Goal: Transaction & Acquisition: Purchase product/service

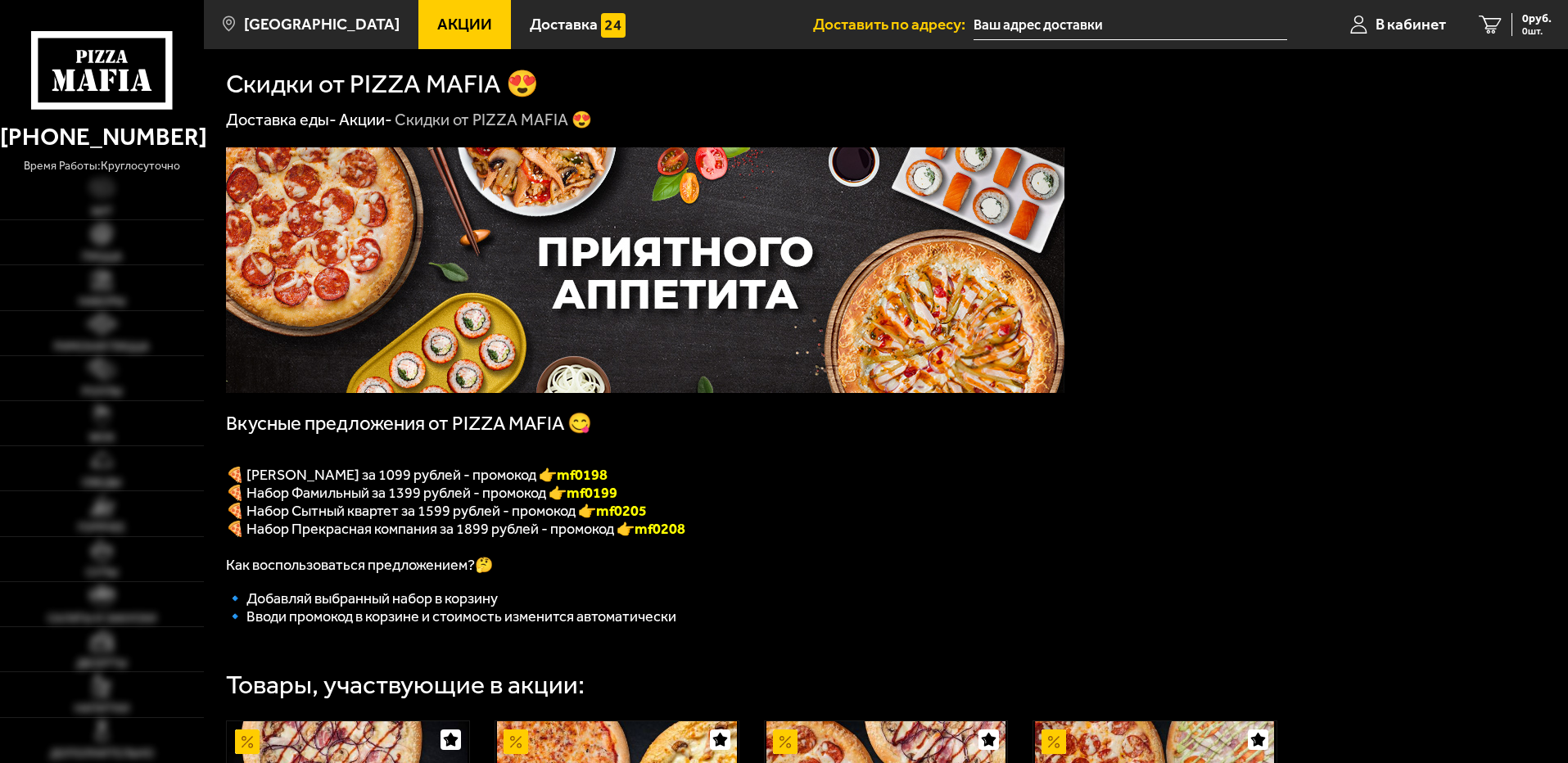
type input "[STREET_ADDRESS]"
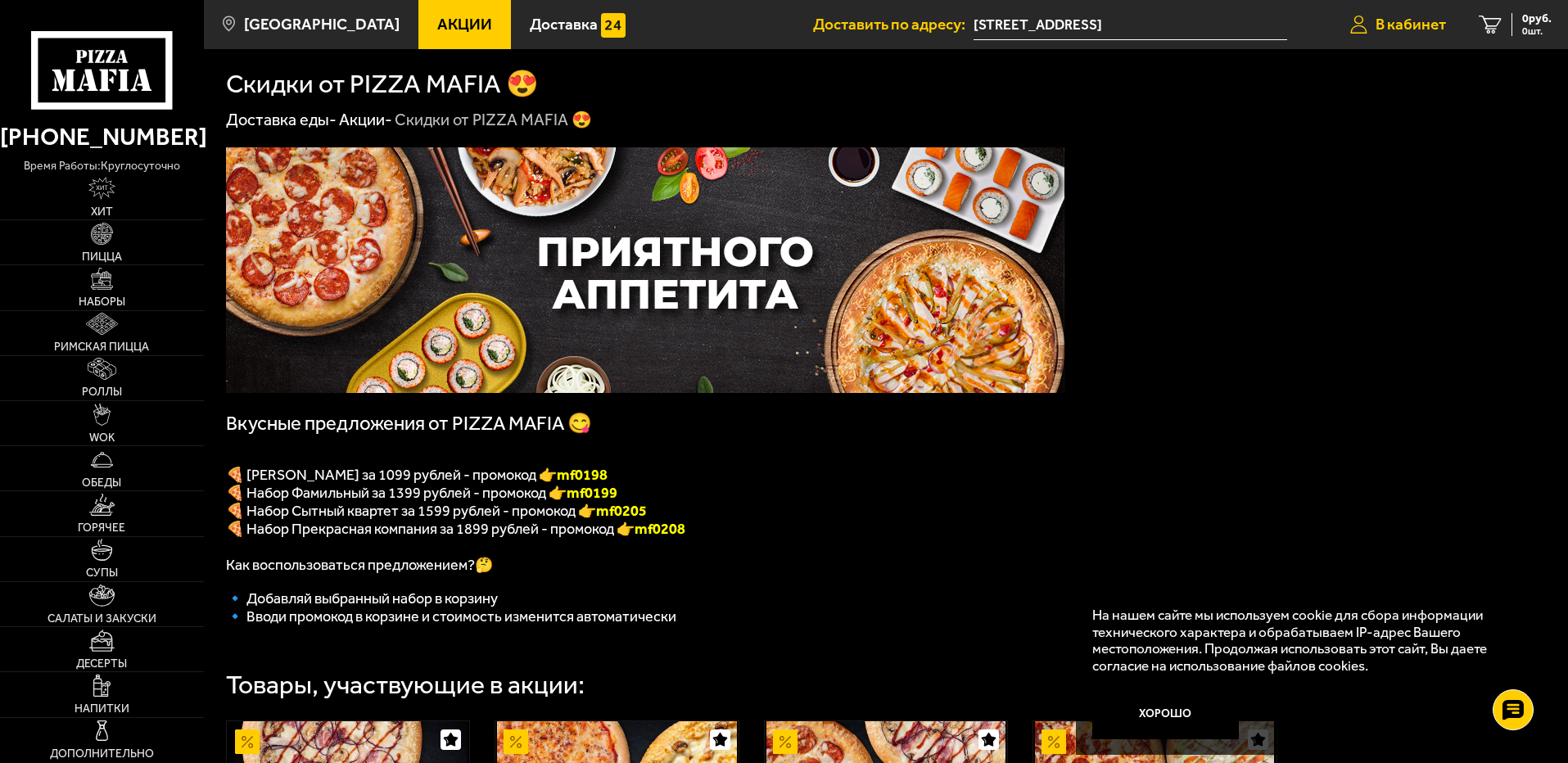
click at [1370, 26] on link "В кабинет" at bounding box center [1398, 24] width 128 height 49
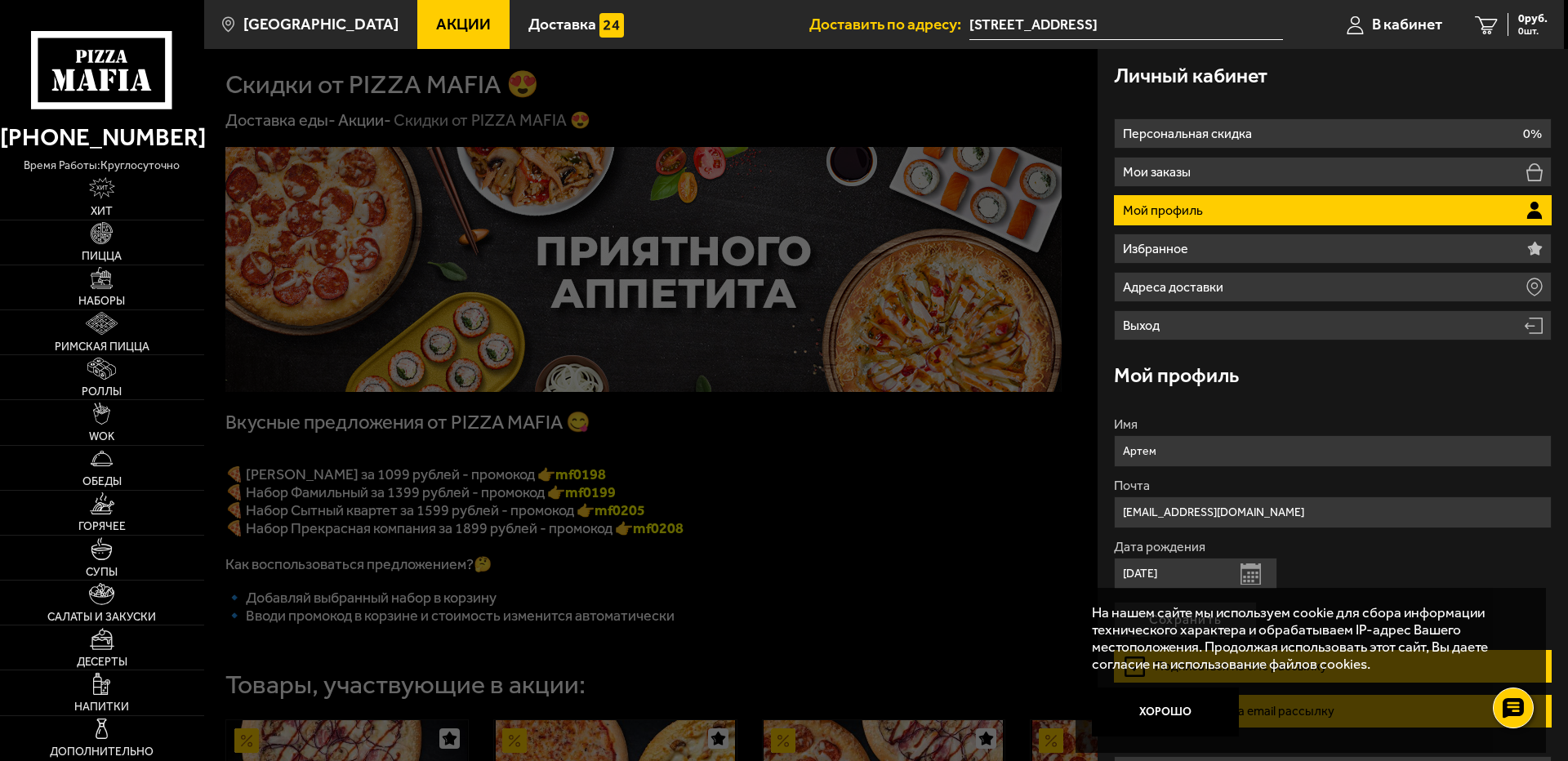
click at [1008, 486] on div at bounding box center [988, 429] width 1568 height 761
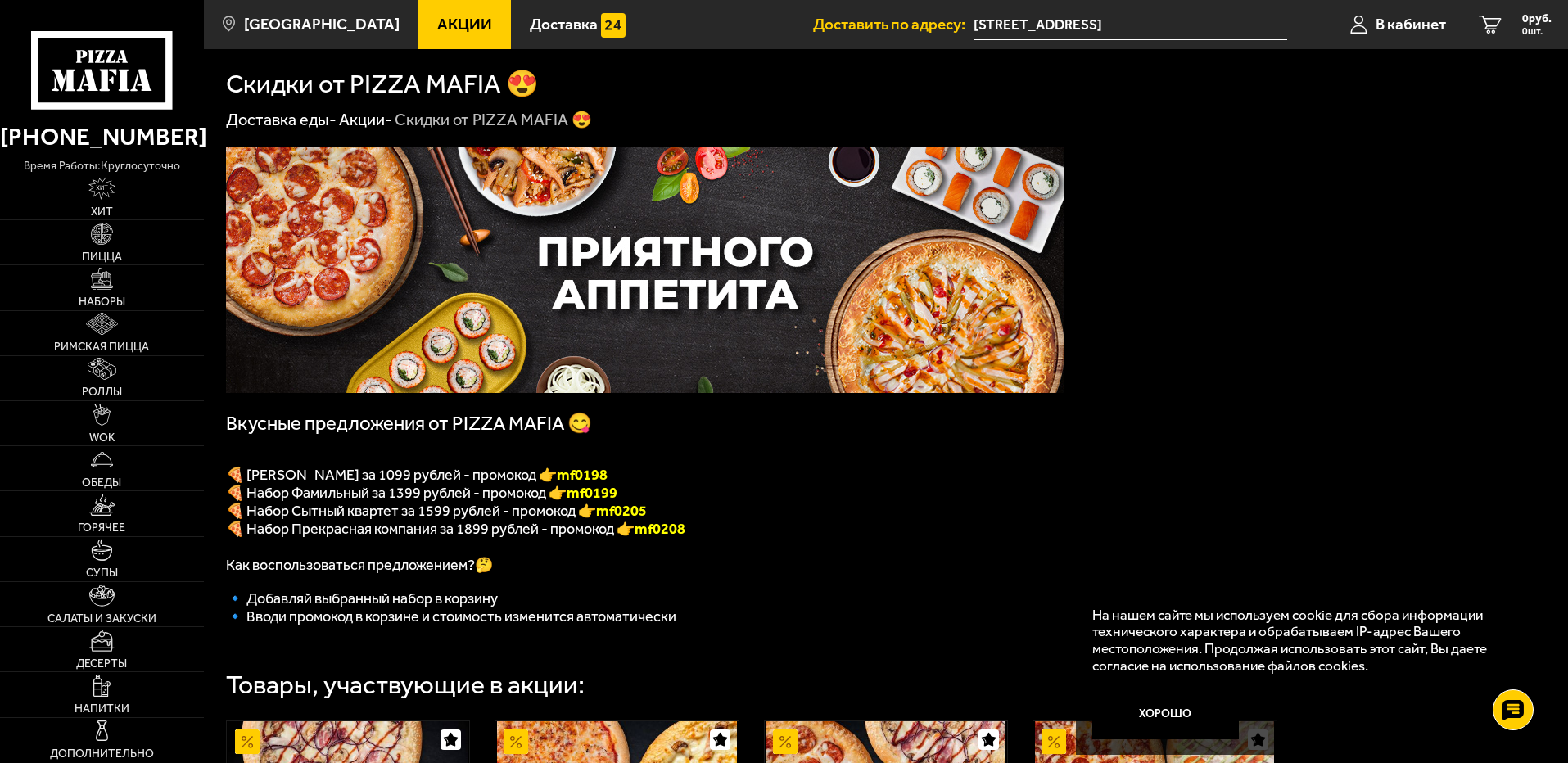
click at [1083, 23] on input "[STREET_ADDRESS]" at bounding box center [1130, 25] width 313 height 31
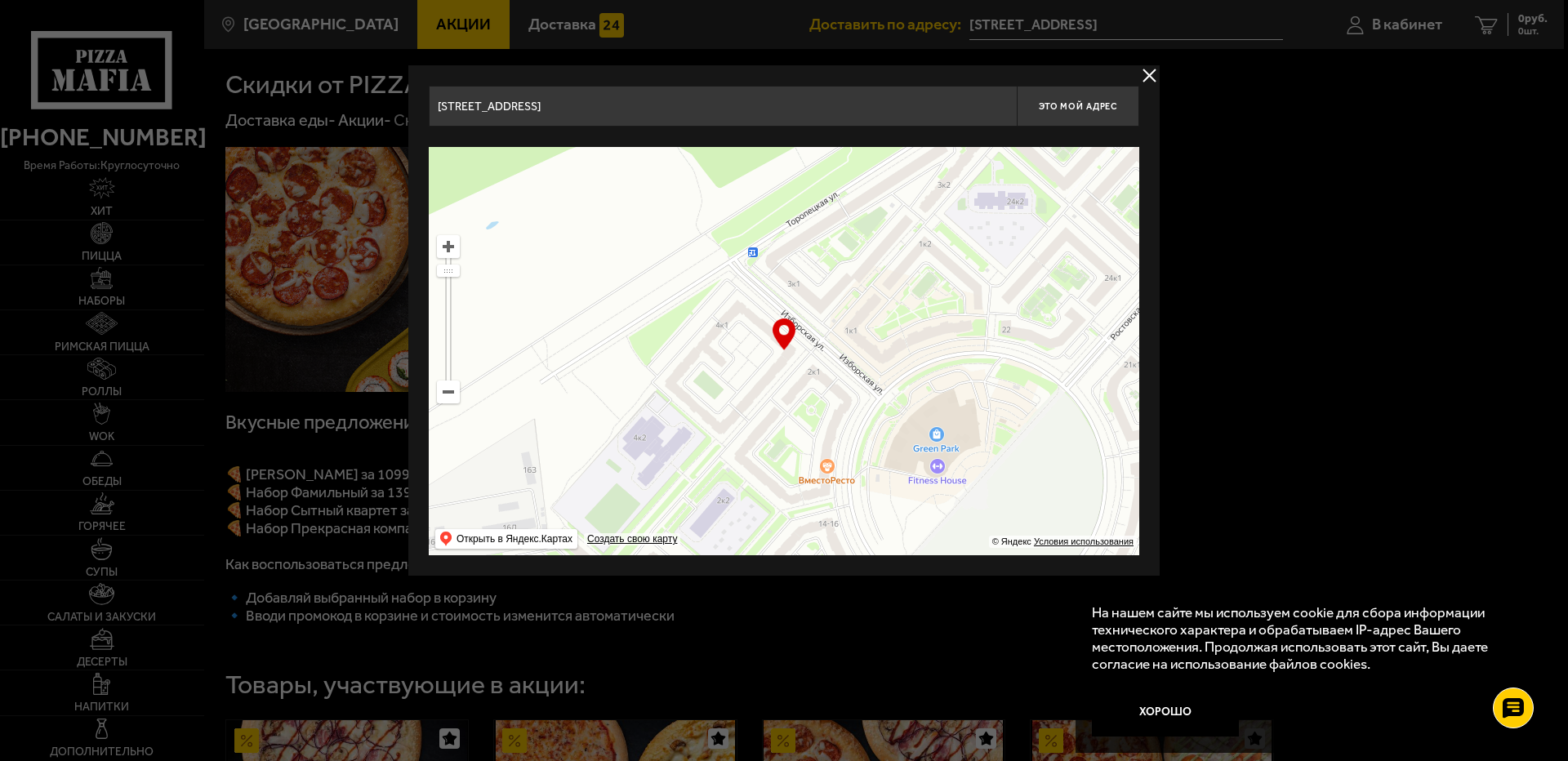
click at [1144, 72] on button "delivery type" at bounding box center [1149, 75] width 21 height 21
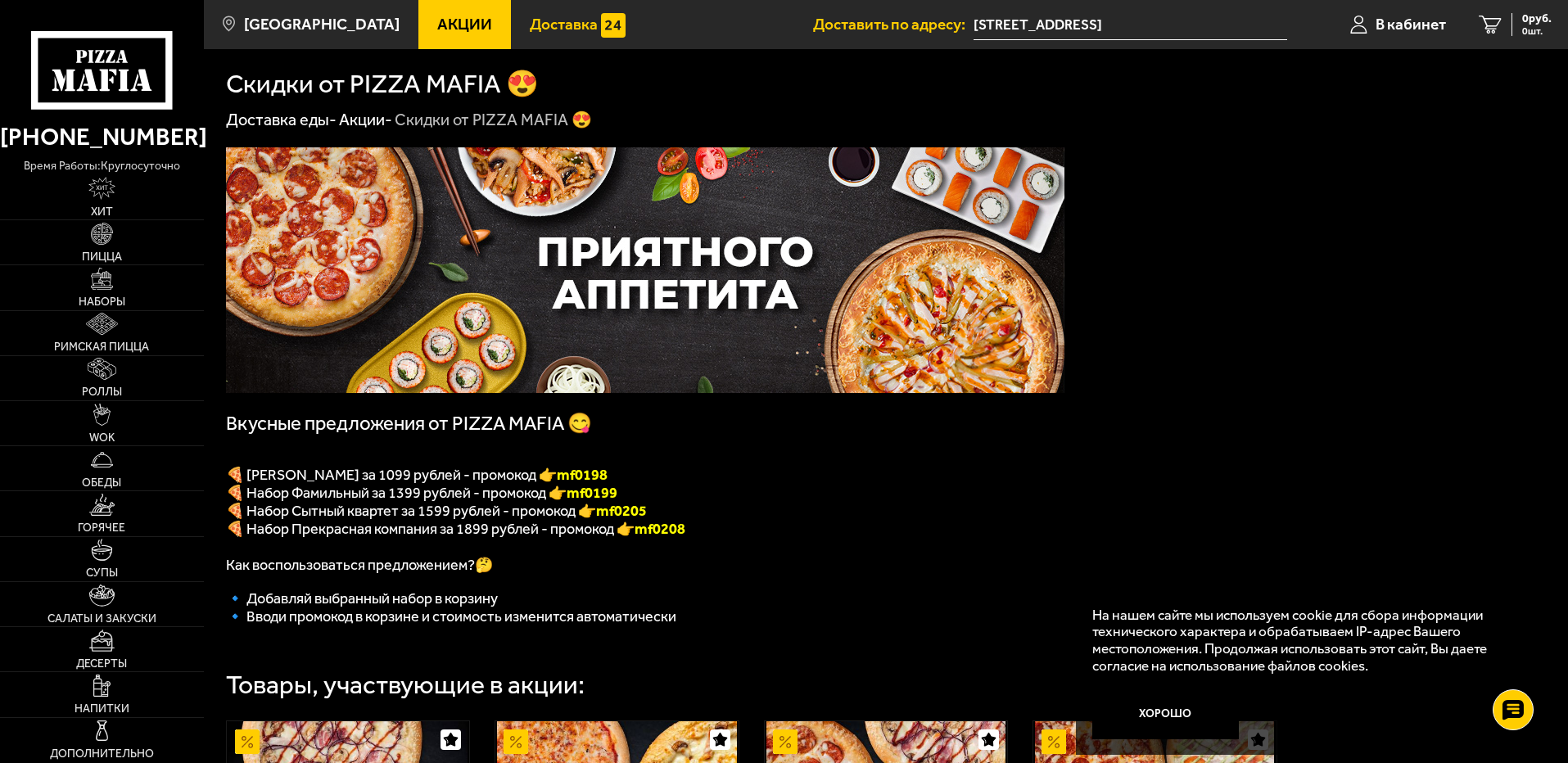
click at [601, 27] on img at bounding box center [614, 26] width 25 height 25
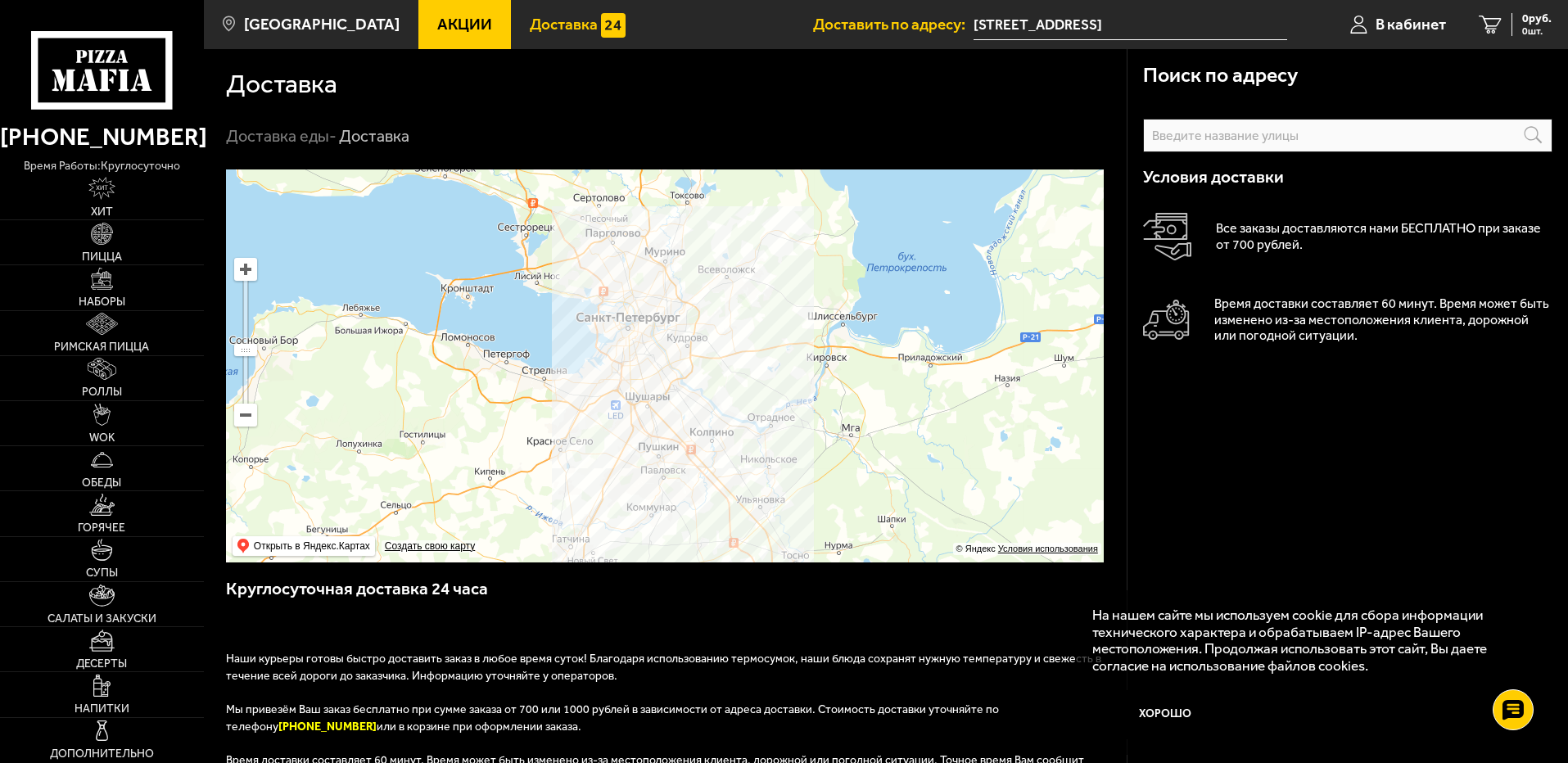
click at [418, 17] on link "Акции" at bounding box center [465, 24] width 93 height 49
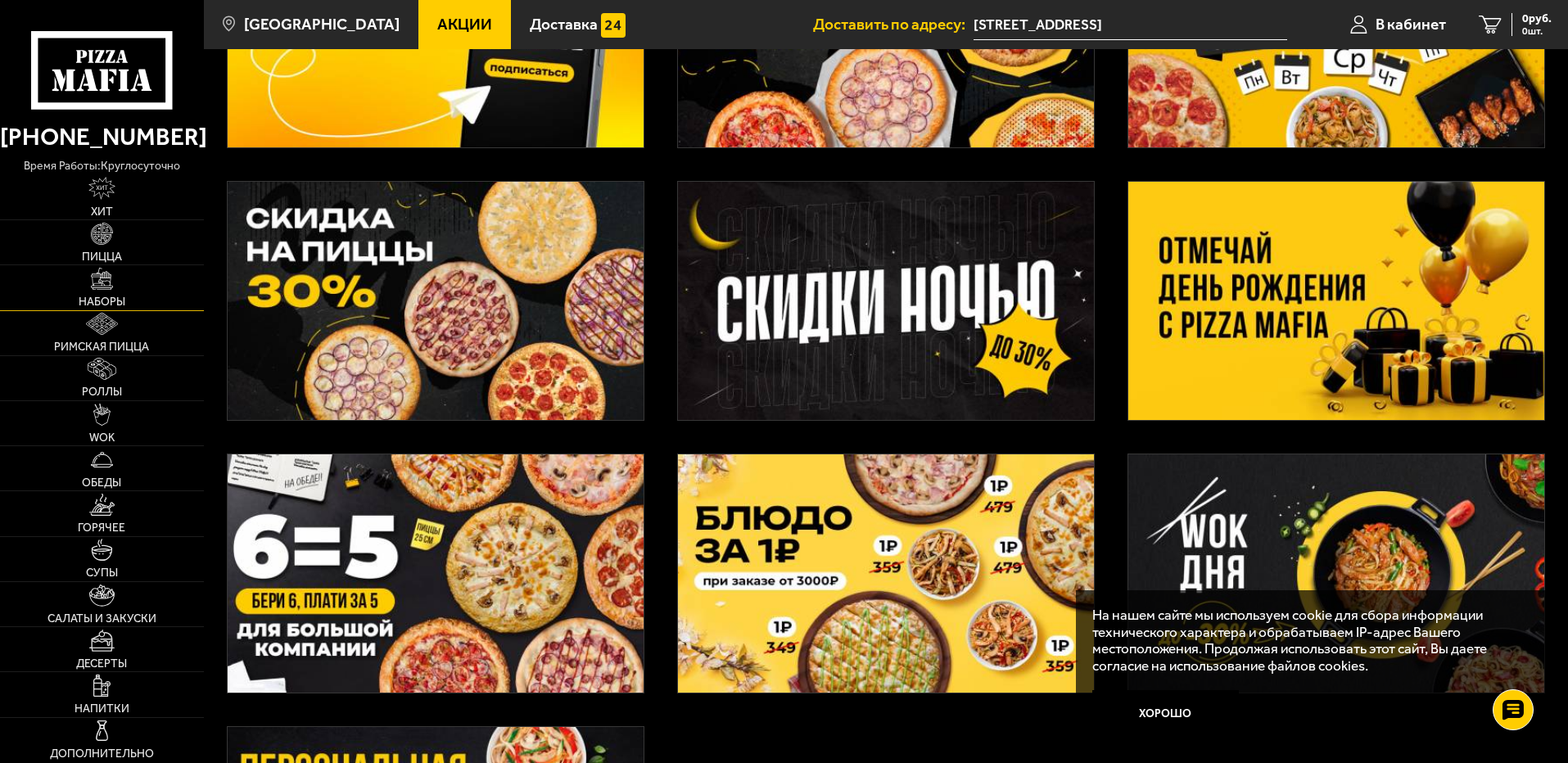
scroll to position [327, 0]
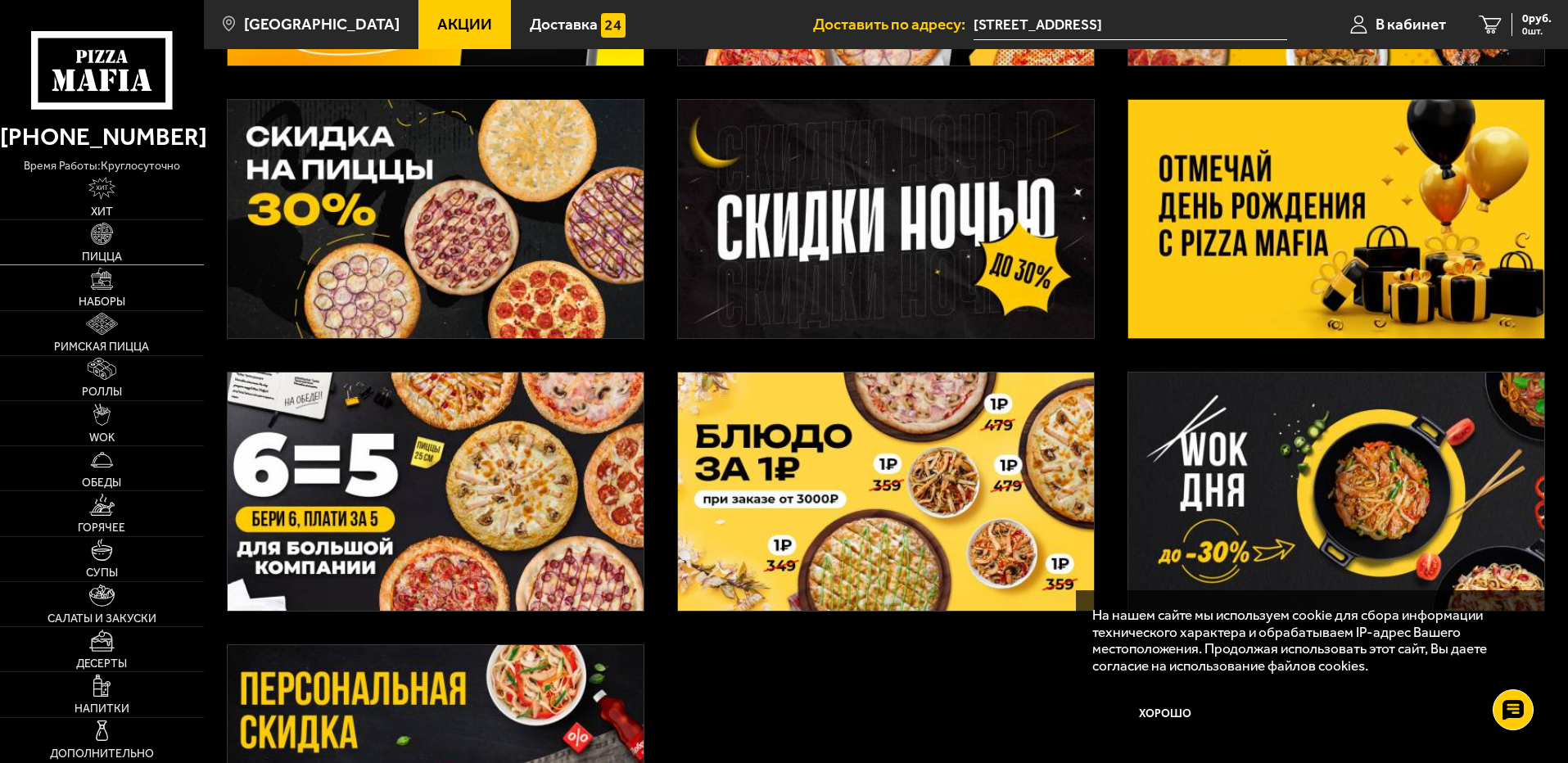
click at [108, 245] on img at bounding box center [102, 233] width 22 height 22
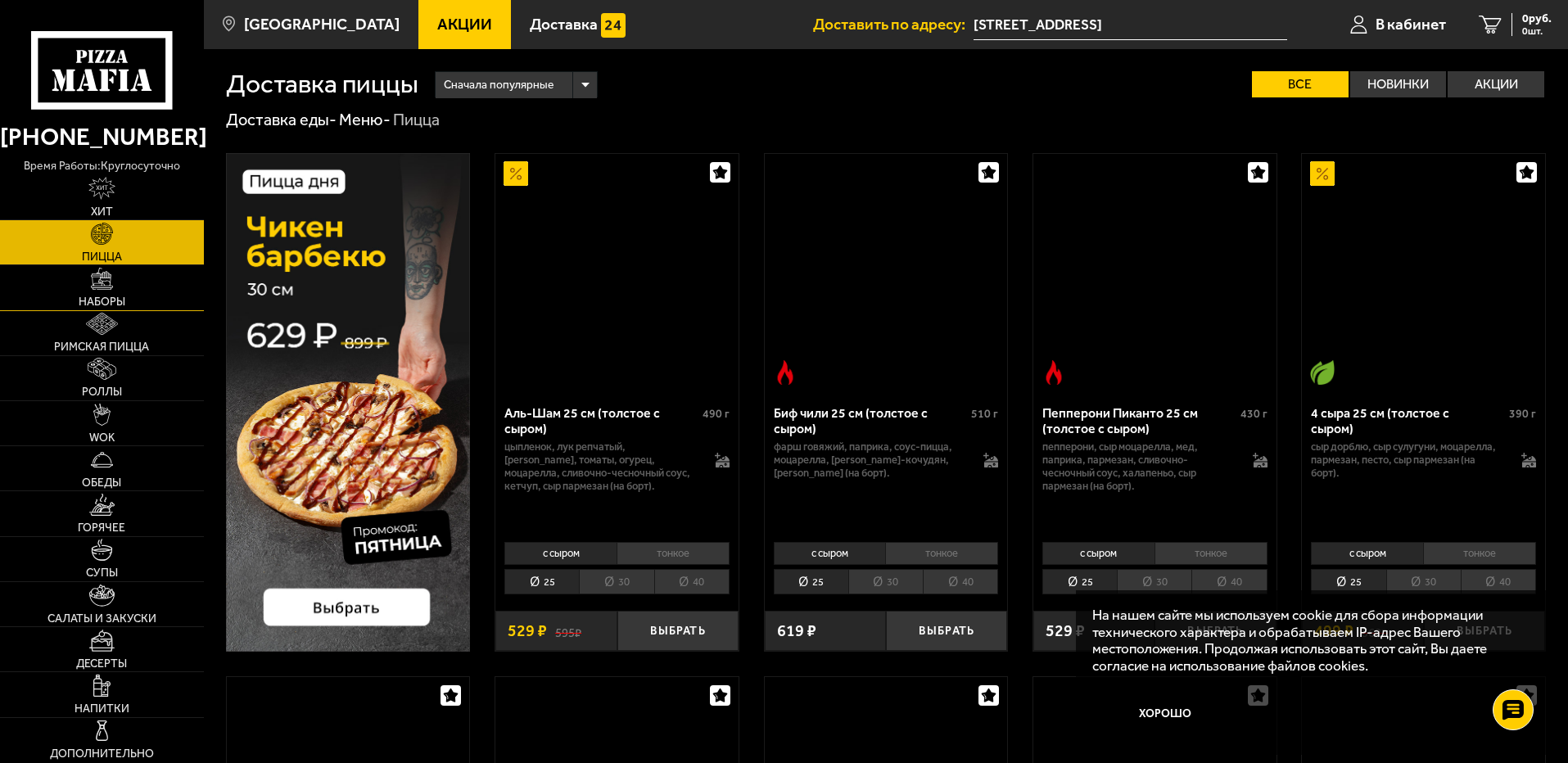
click at [124, 293] on link "Наборы" at bounding box center [102, 287] width 204 height 44
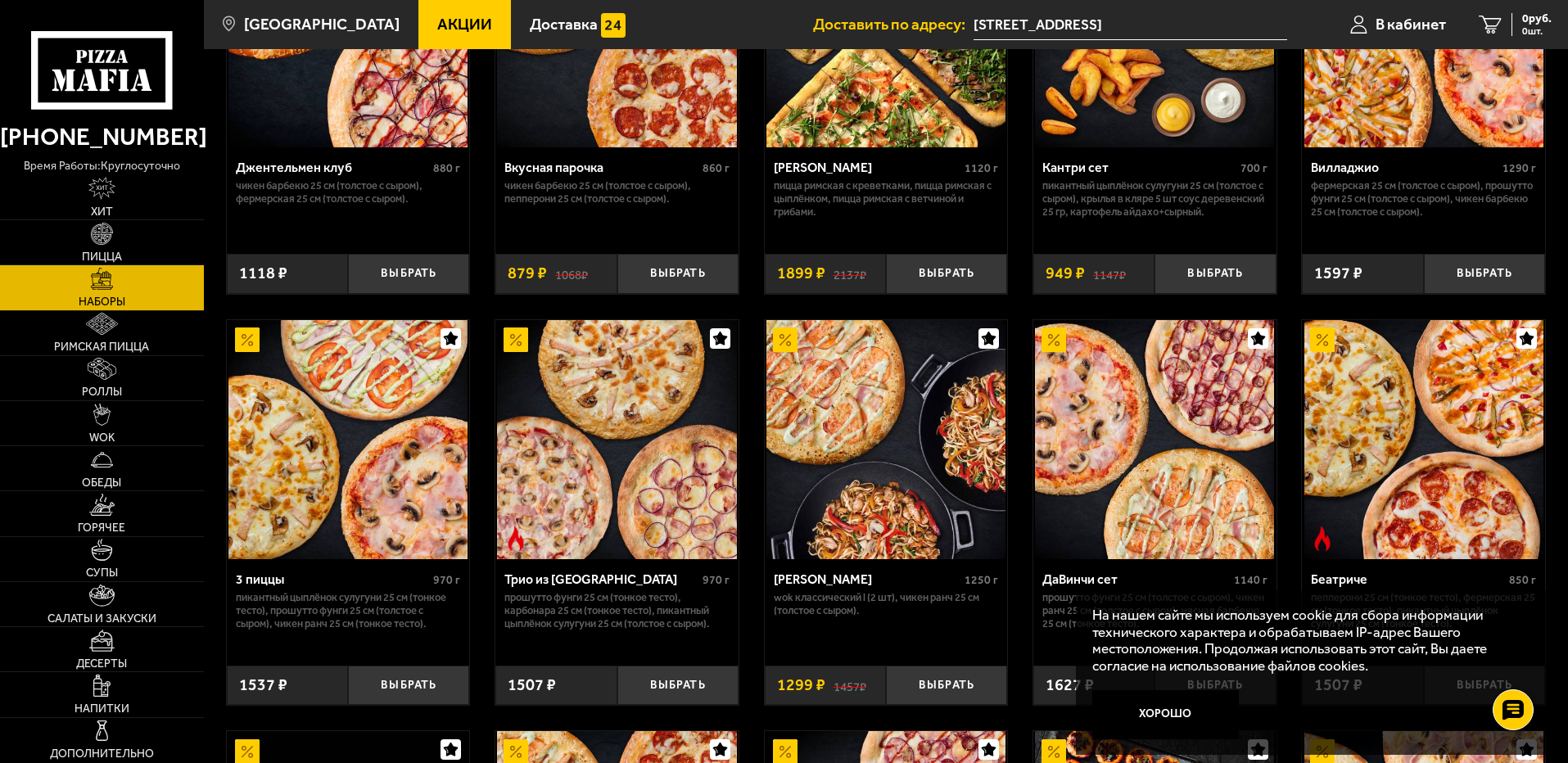
scroll to position [409, 0]
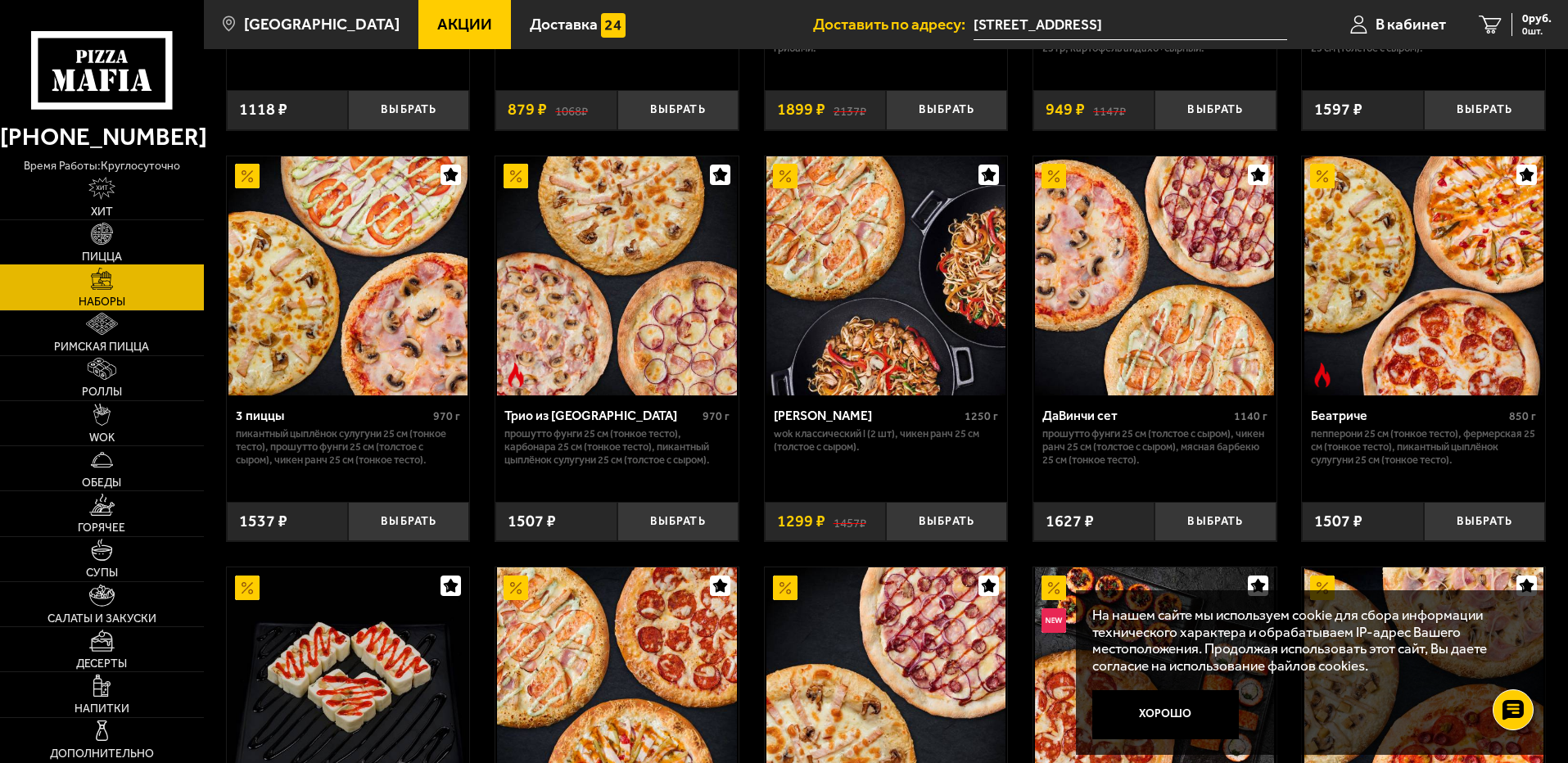
click at [142, 250] on link "Пицца" at bounding box center [102, 241] width 204 height 44
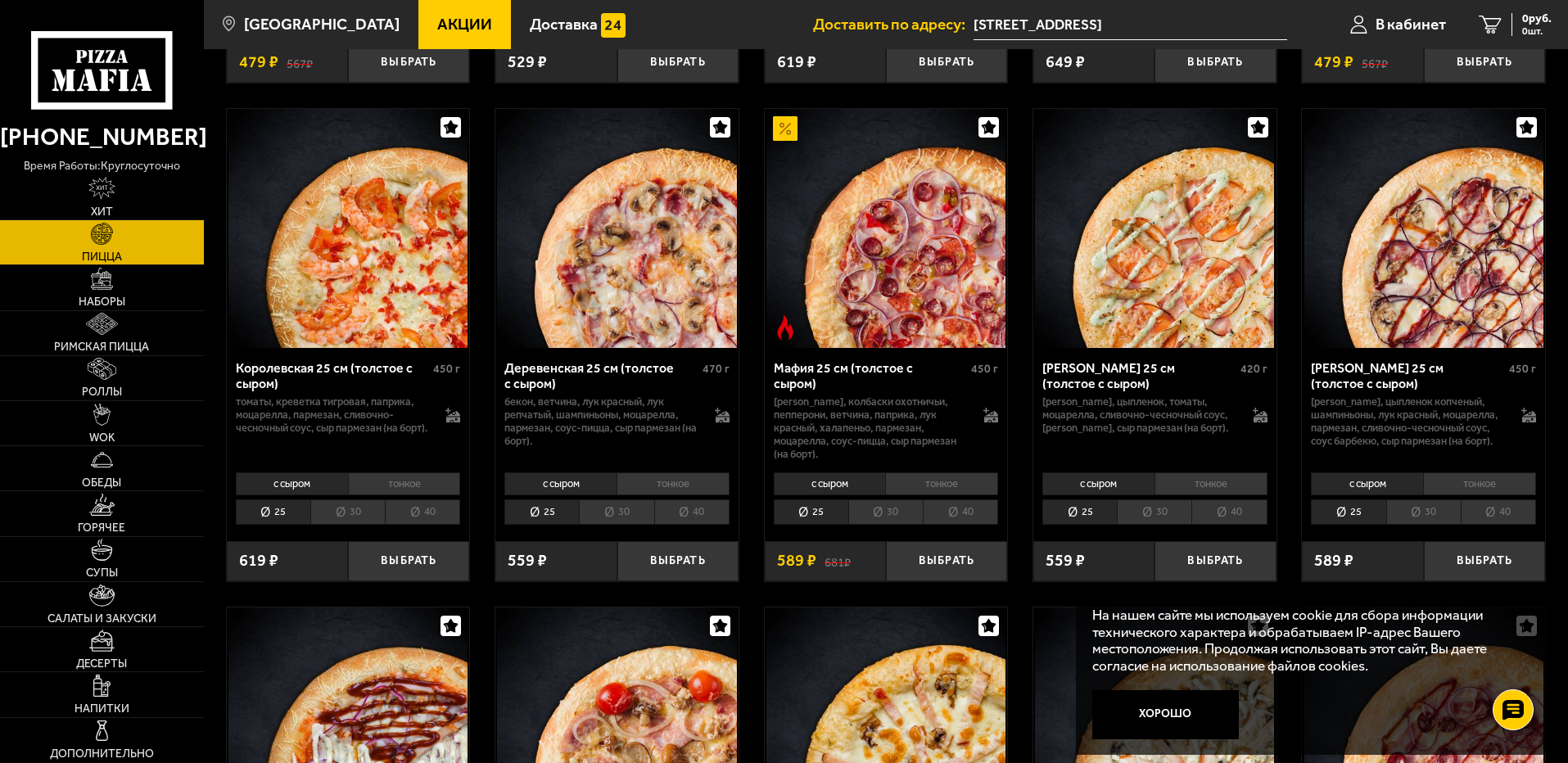
scroll to position [1637, 0]
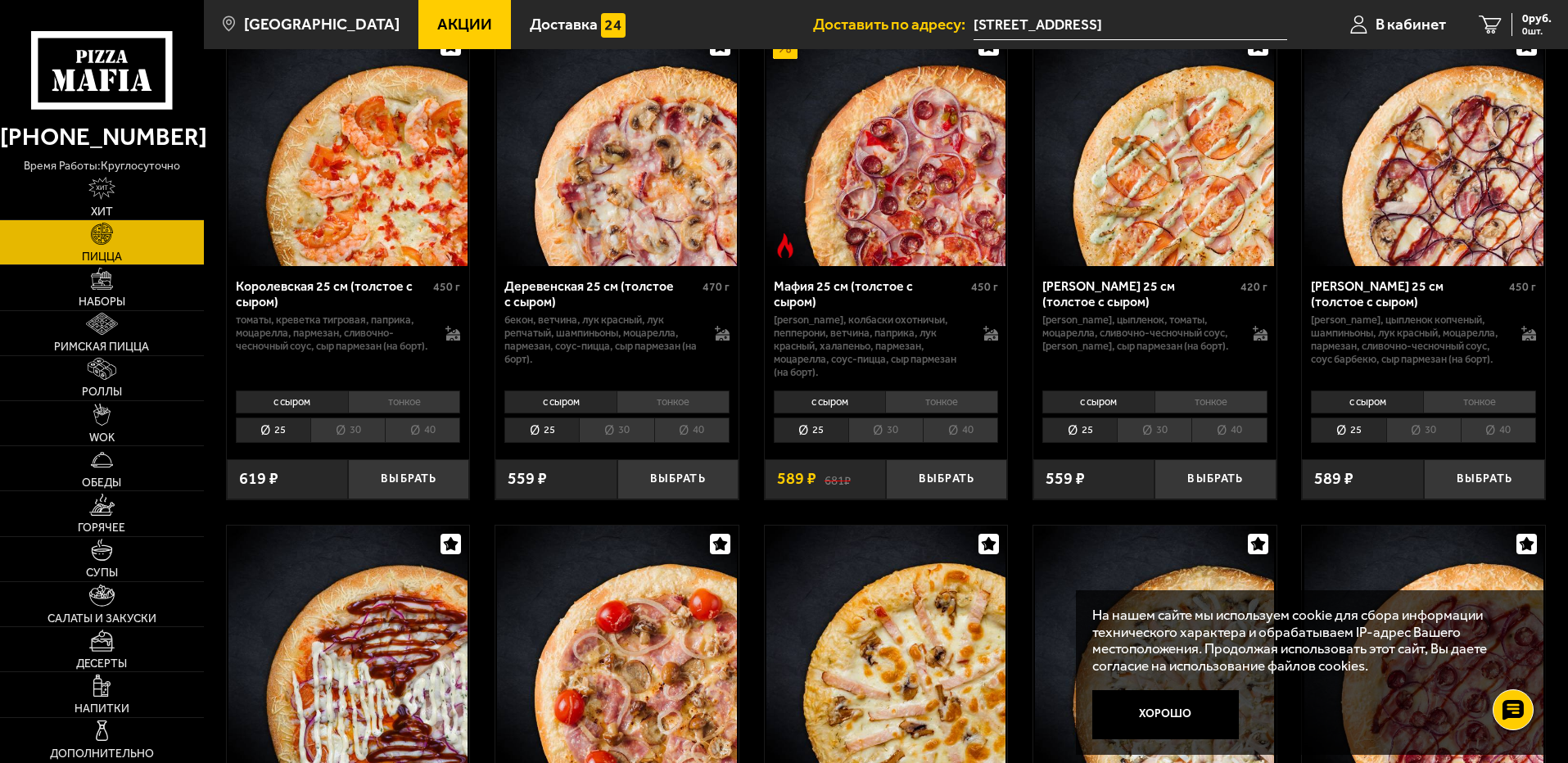
click at [1497, 437] on li "40" at bounding box center [1498, 430] width 75 height 26
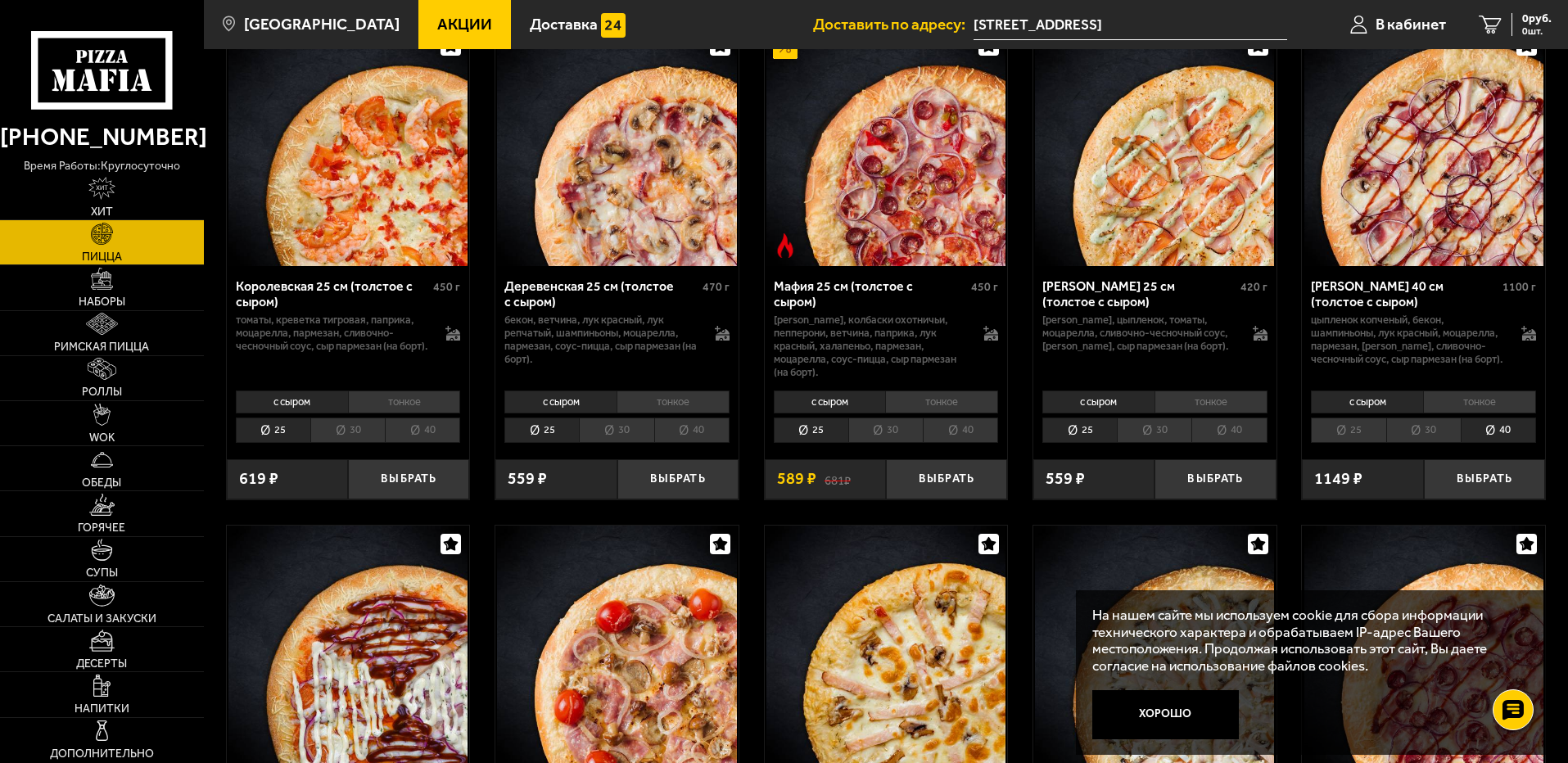
click at [1420, 443] on li "30" at bounding box center [1423, 430] width 74 height 26
click at [1369, 443] on li "25" at bounding box center [1348, 430] width 74 height 26
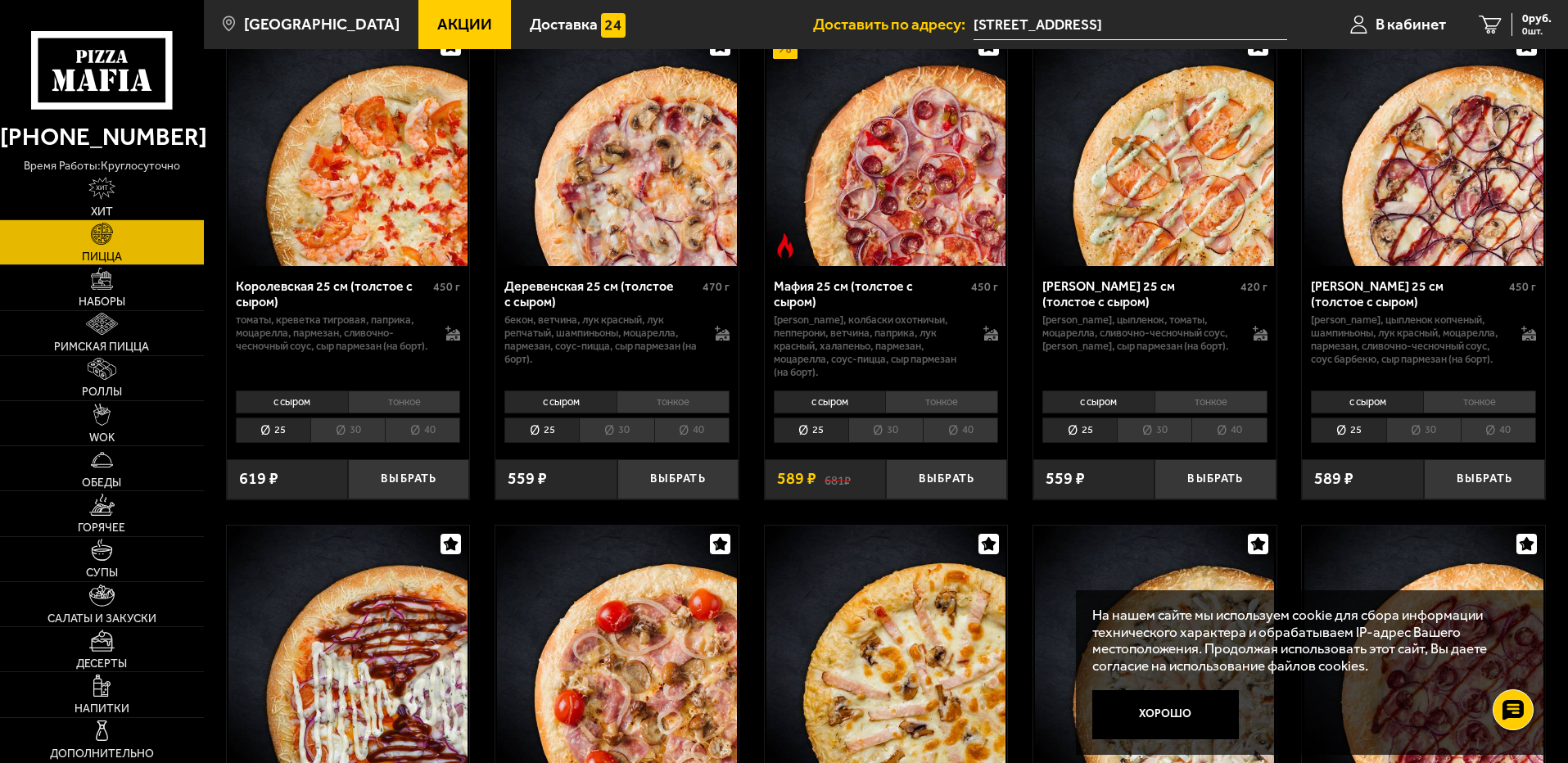
click at [1425, 443] on li "30" at bounding box center [1423, 430] width 74 height 26
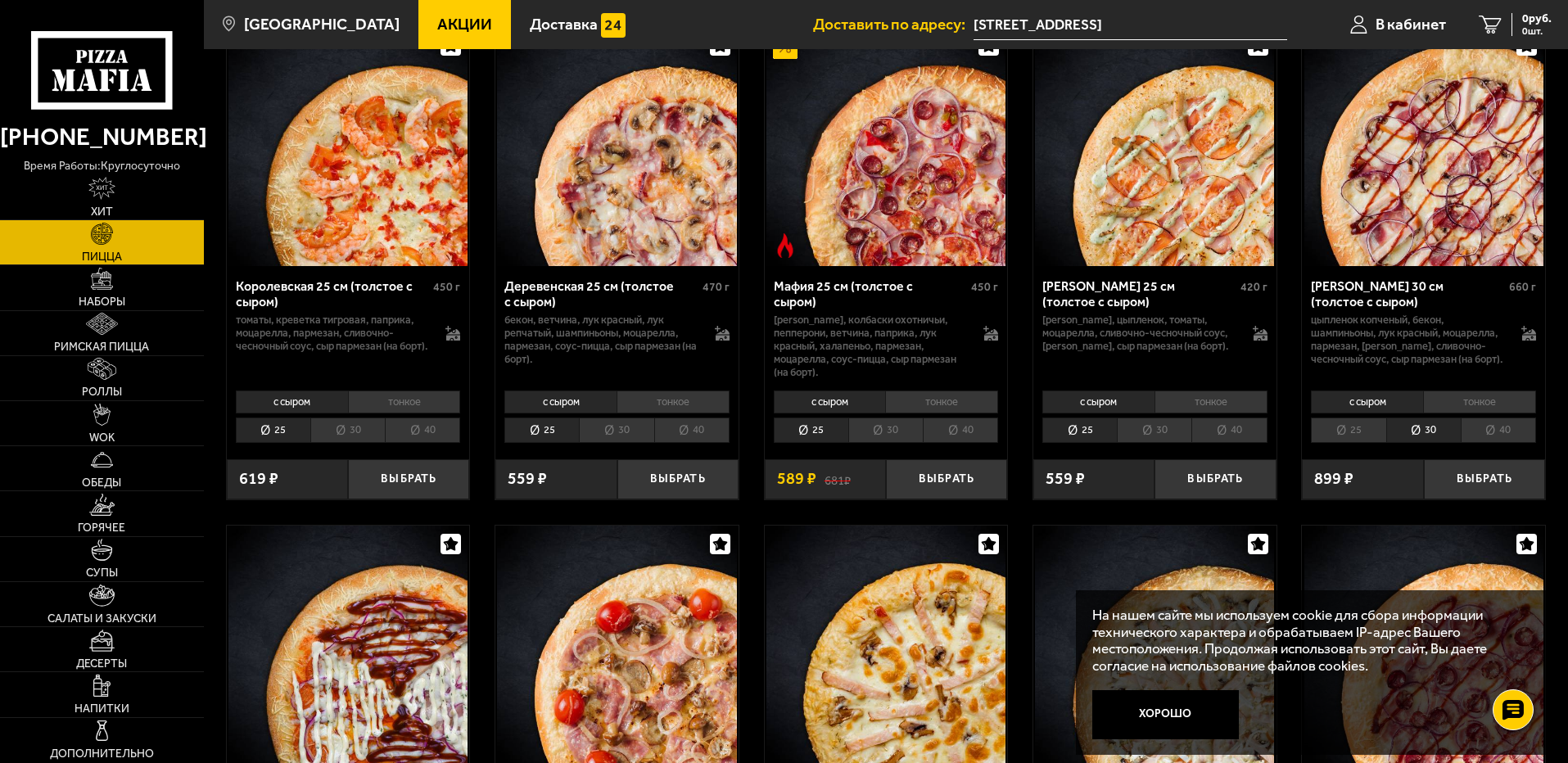
click at [1363, 443] on li "25" at bounding box center [1348, 430] width 74 height 26
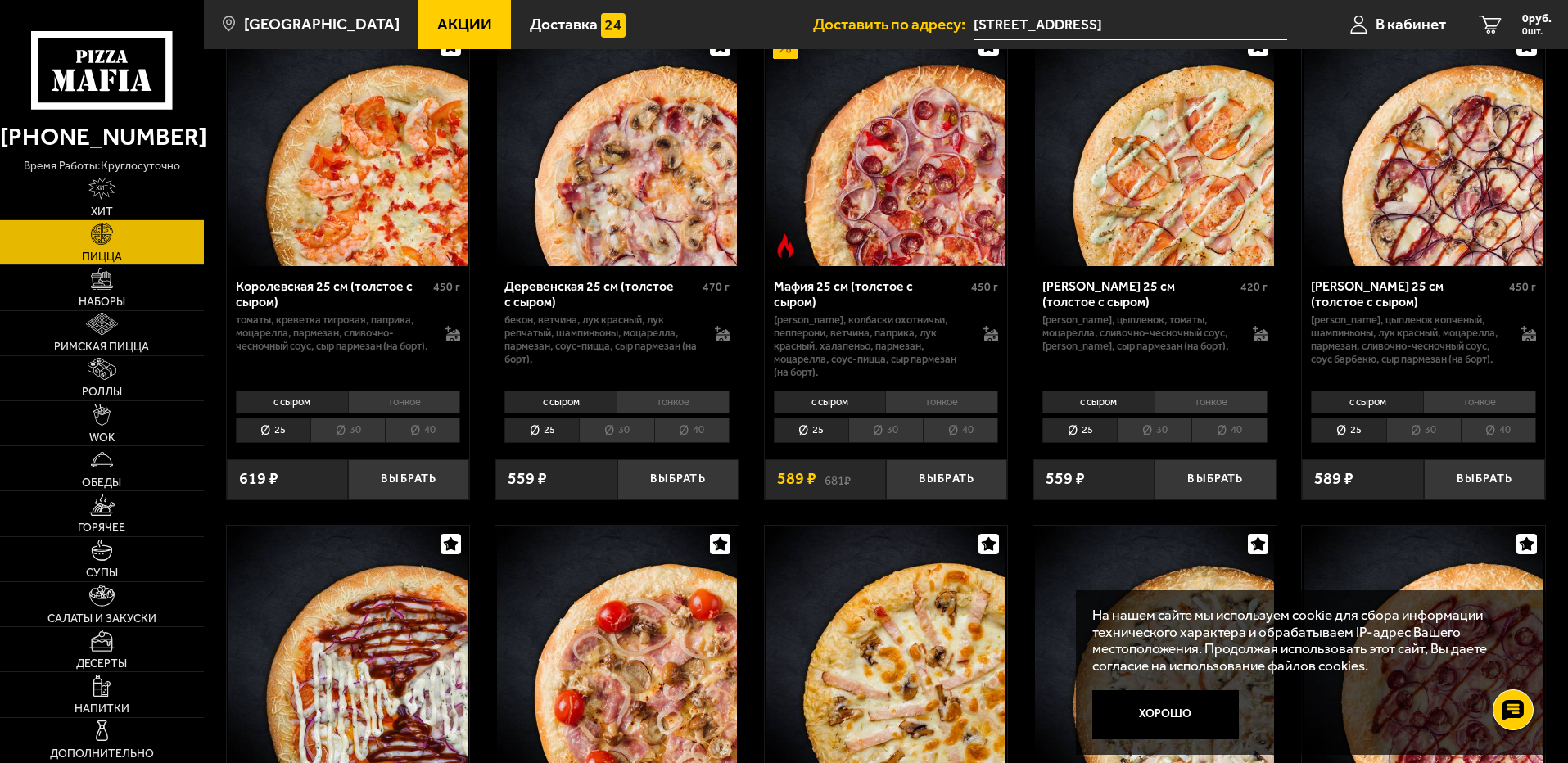
click at [1432, 443] on li "30" at bounding box center [1423, 430] width 74 height 26
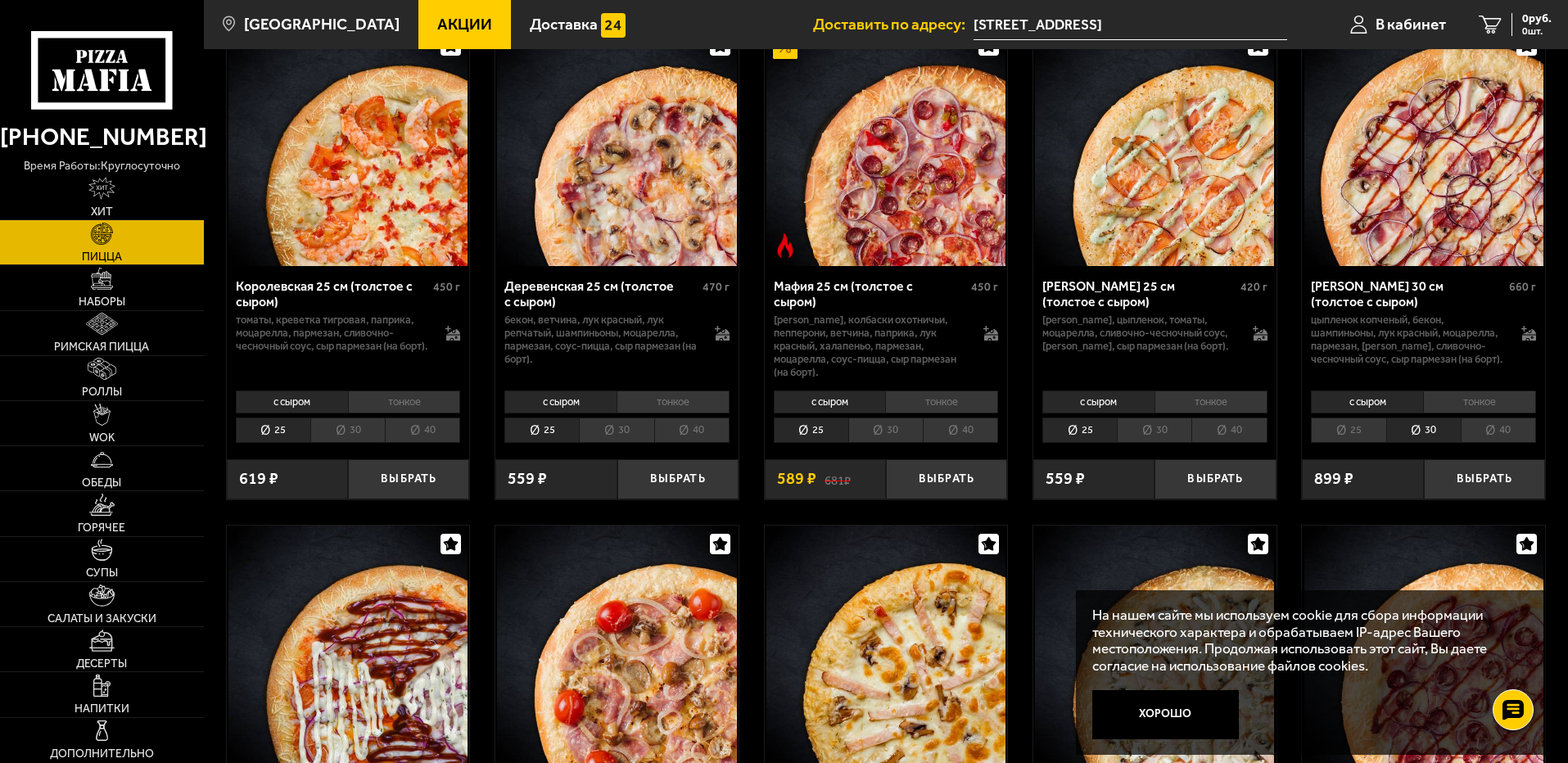
click at [1508, 443] on li "40" at bounding box center [1498, 430] width 75 height 26
